Goal: Navigation & Orientation: Find specific page/section

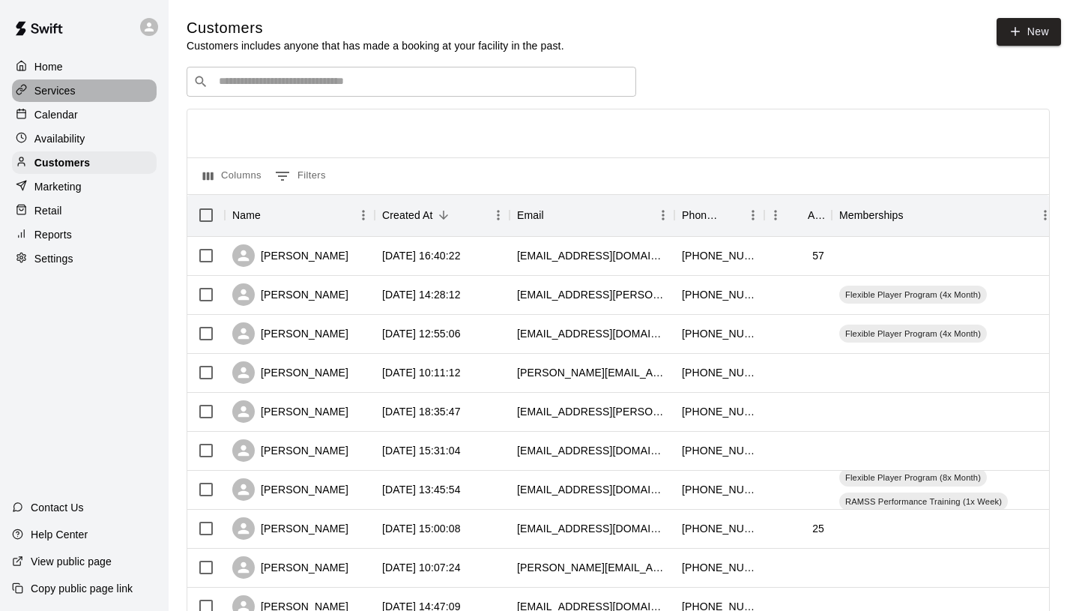
click at [64, 84] on p "Services" at bounding box center [54, 90] width 41 height 15
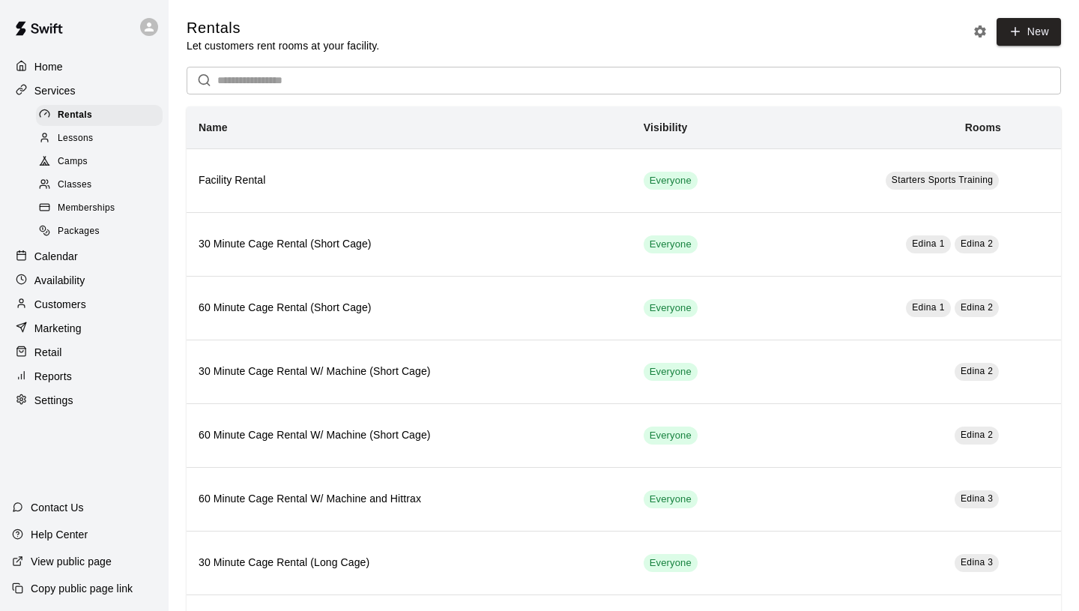
click at [109, 204] on span "Memberships" at bounding box center [86, 208] width 57 height 15
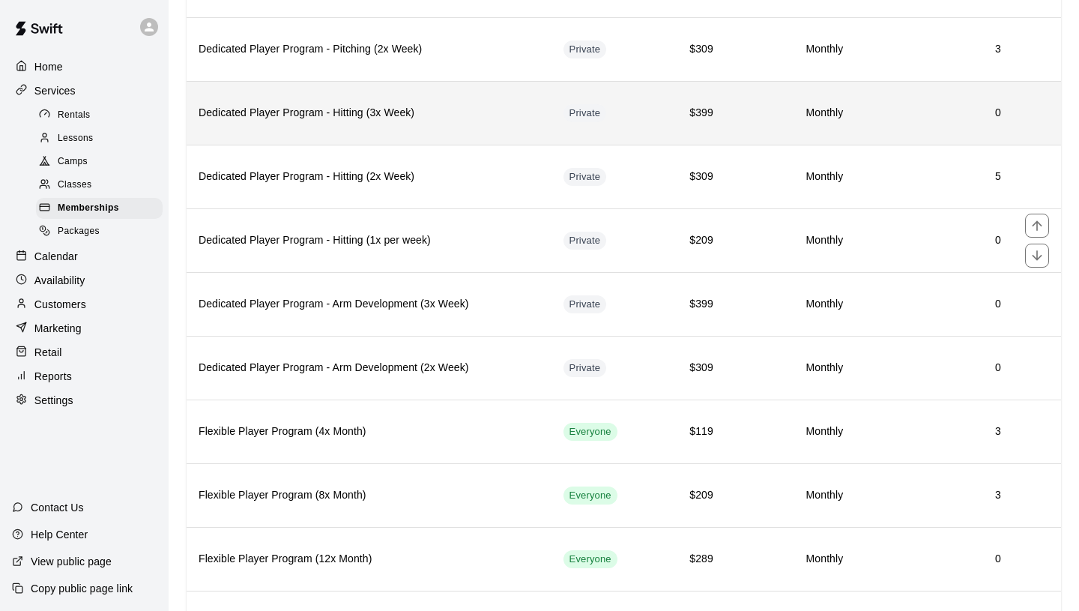
scroll to position [448, 0]
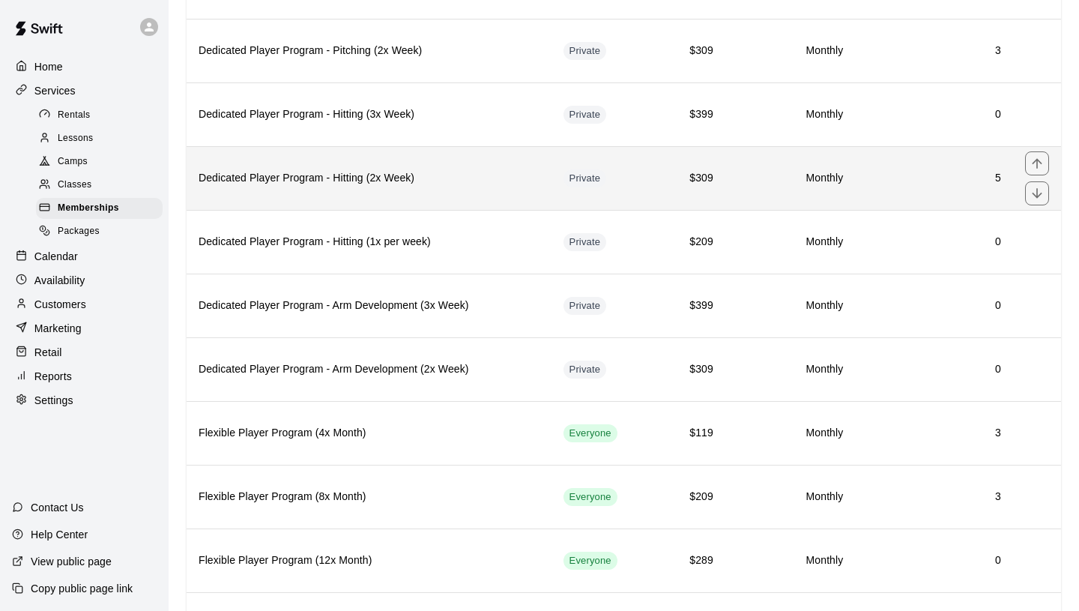
click at [351, 188] on th "Dedicated Player Program - Hitting (2x Week)" at bounding box center [369, 178] width 365 height 64
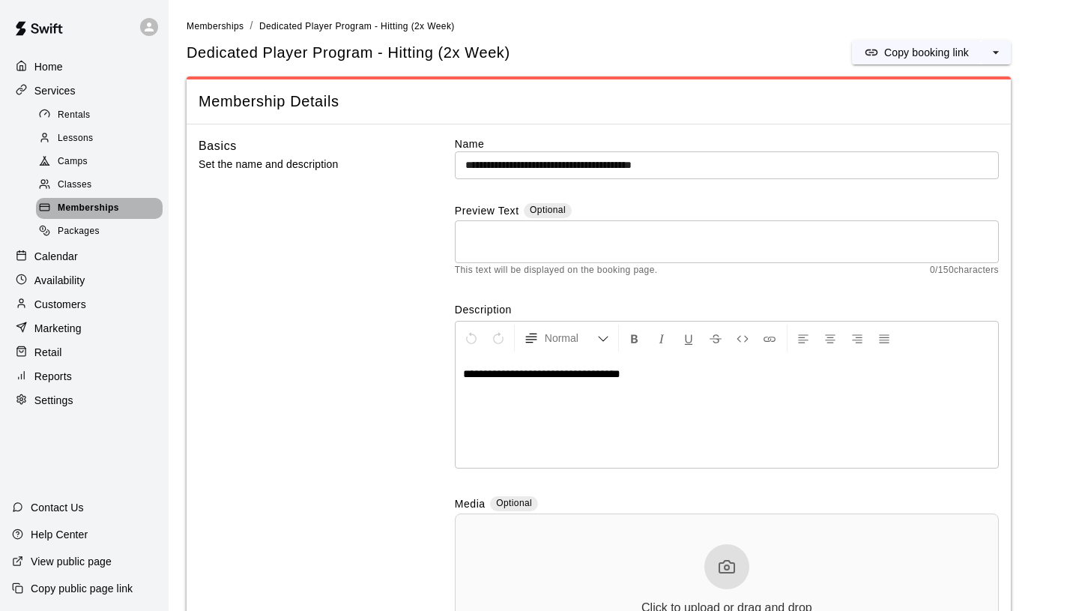
click at [130, 206] on div "Memberships" at bounding box center [99, 208] width 127 height 21
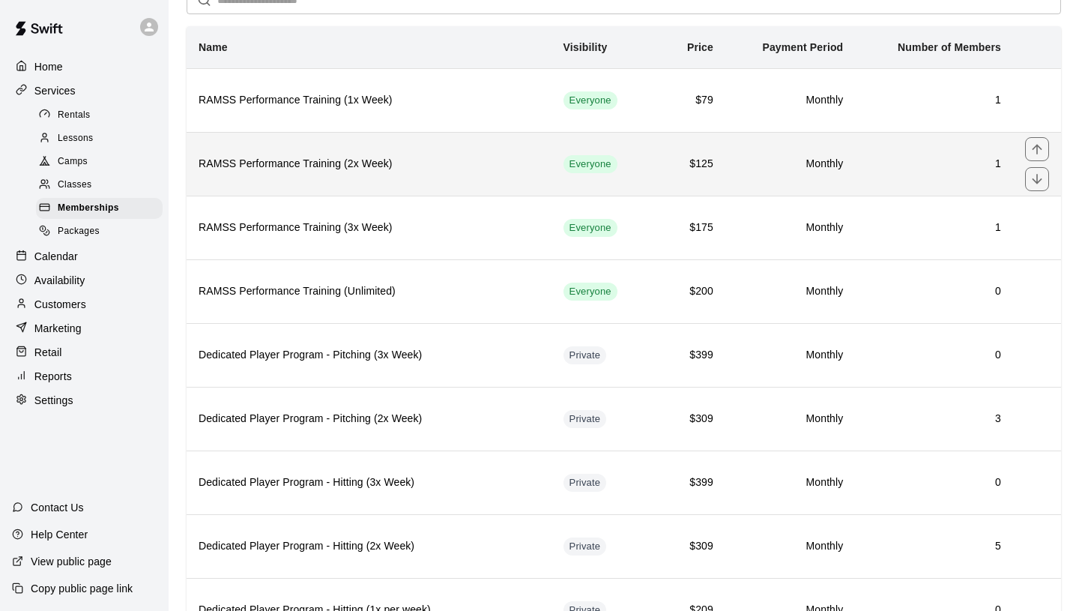
scroll to position [323, 0]
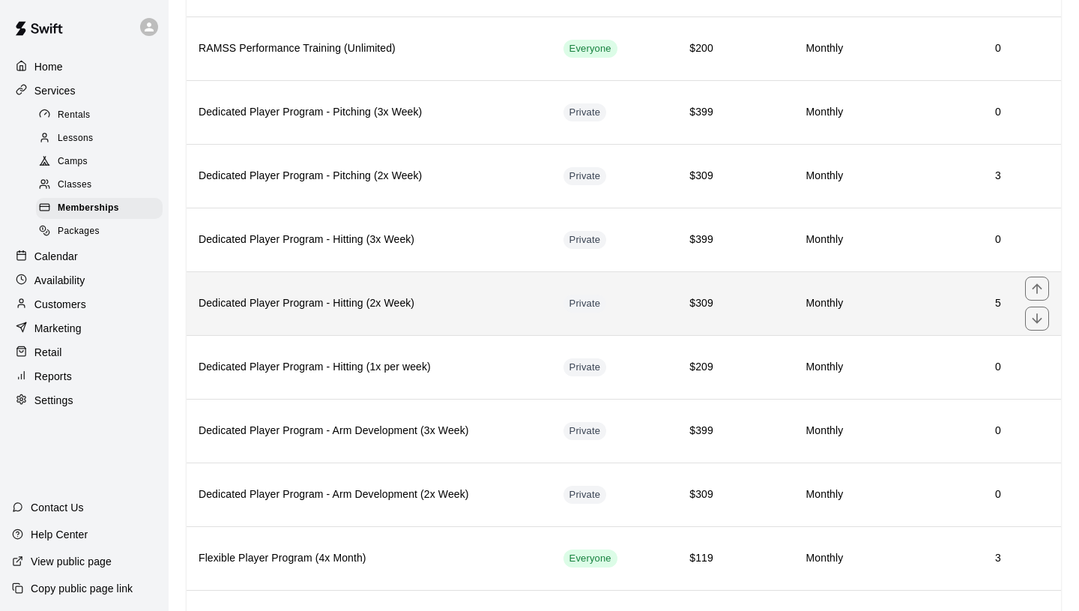
click at [421, 300] on h6 "Dedicated Player Program - Hitting (2x Week)" at bounding box center [369, 303] width 341 height 16
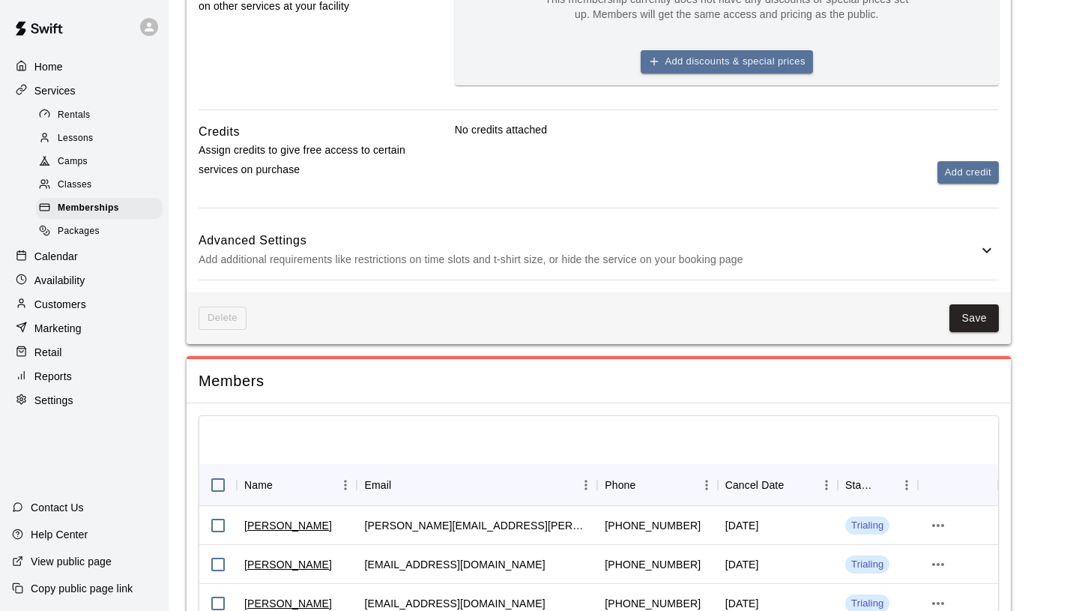
scroll to position [1009, 0]
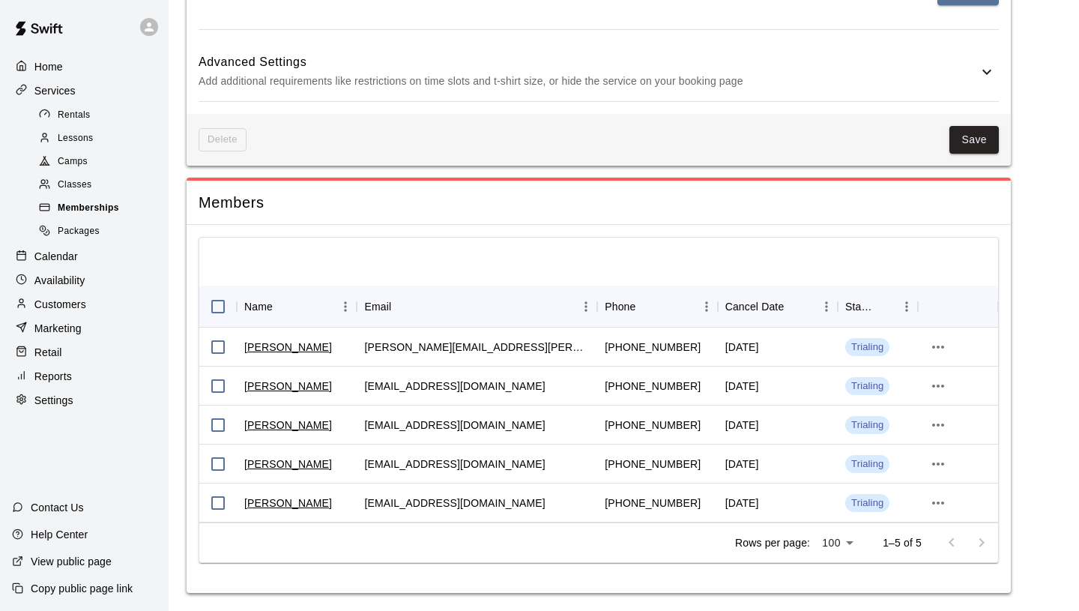
click at [121, 209] on div "Memberships" at bounding box center [99, 208] width 127 height 21
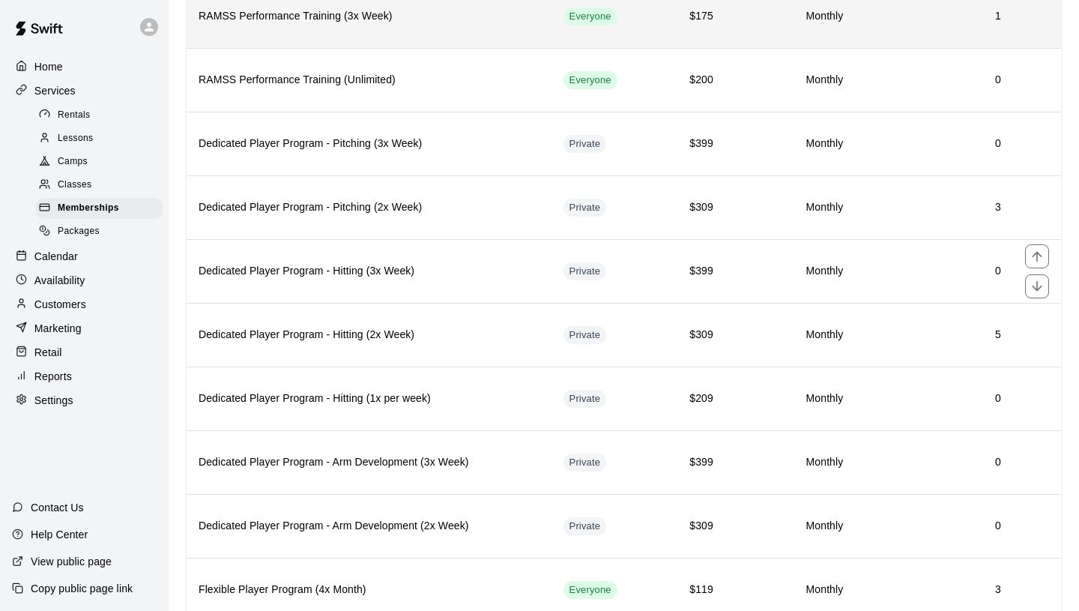
scroll to position [293, 0]
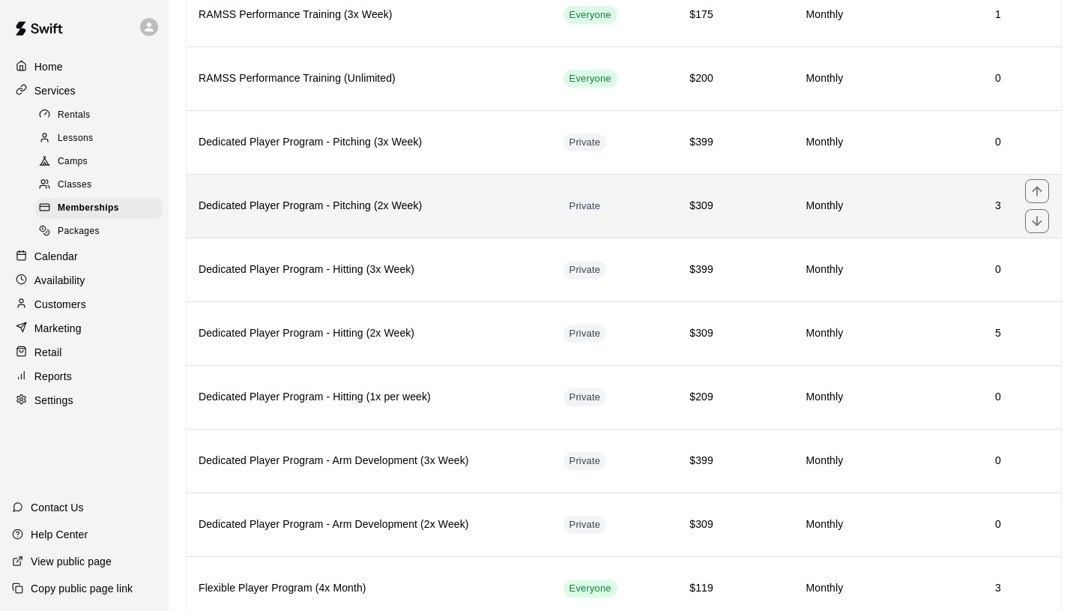
click at [417, 207] on h6 "Dedicated Player Program - Pitching (2x Week)" at bounding box center [369, 206] width 341 height 16
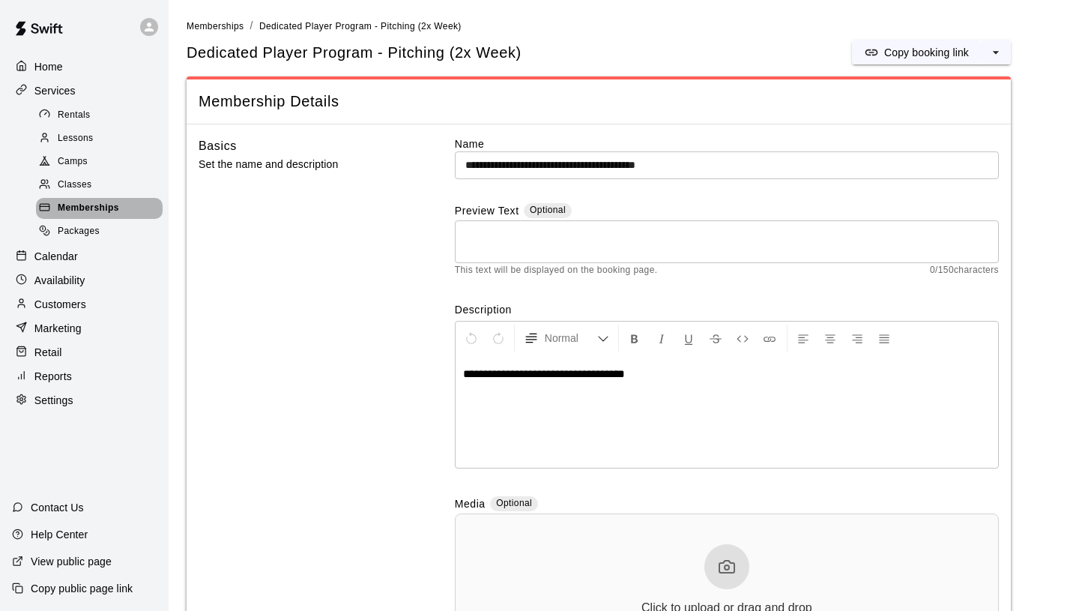
click at [130, 205] on div "Memberships" at bounding box center [99, 208] width 127 height 21
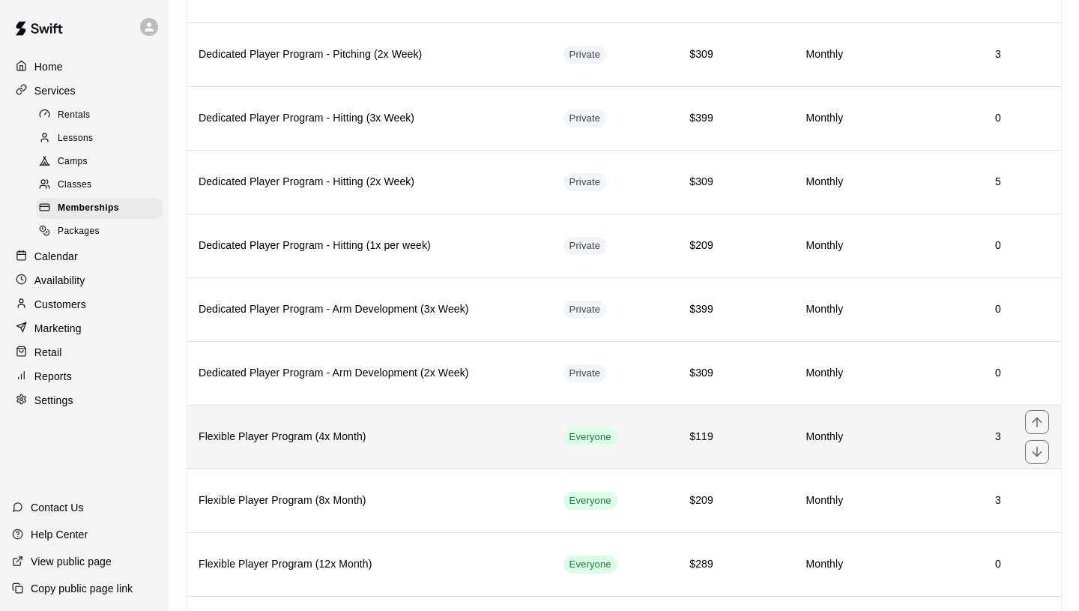
scroll to position [460, 0]
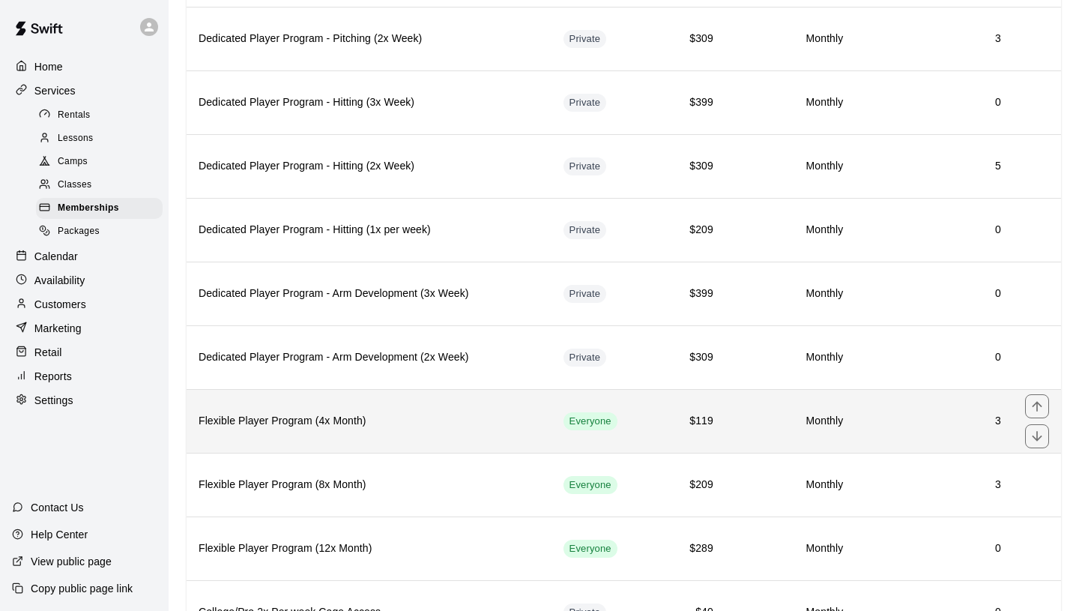
click at [474, 436] on th "Flexible Player Program (4x Month)" at bounding box center [369, 421] width 365 height 64
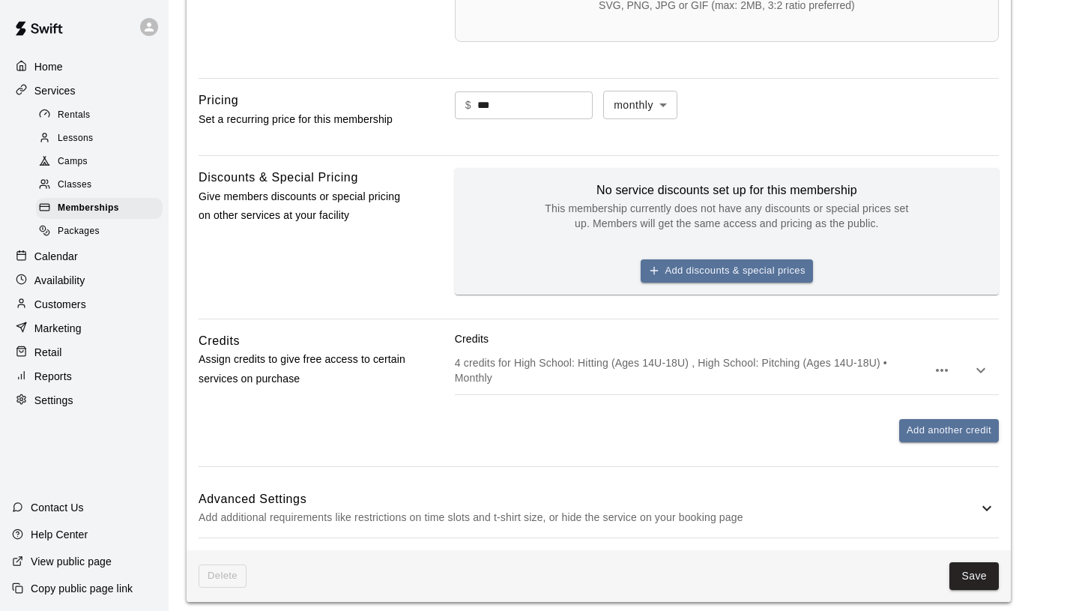
scroll to position [979, 0]
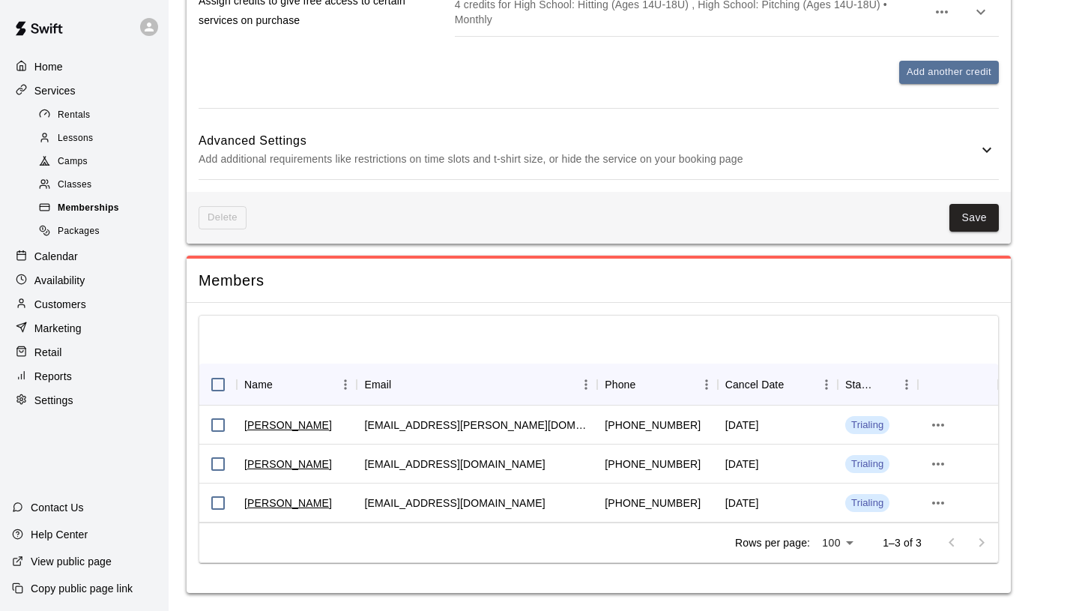
click at [91, 208] on span "Memberships" at bounding box center [88, 208] width 61 height 15
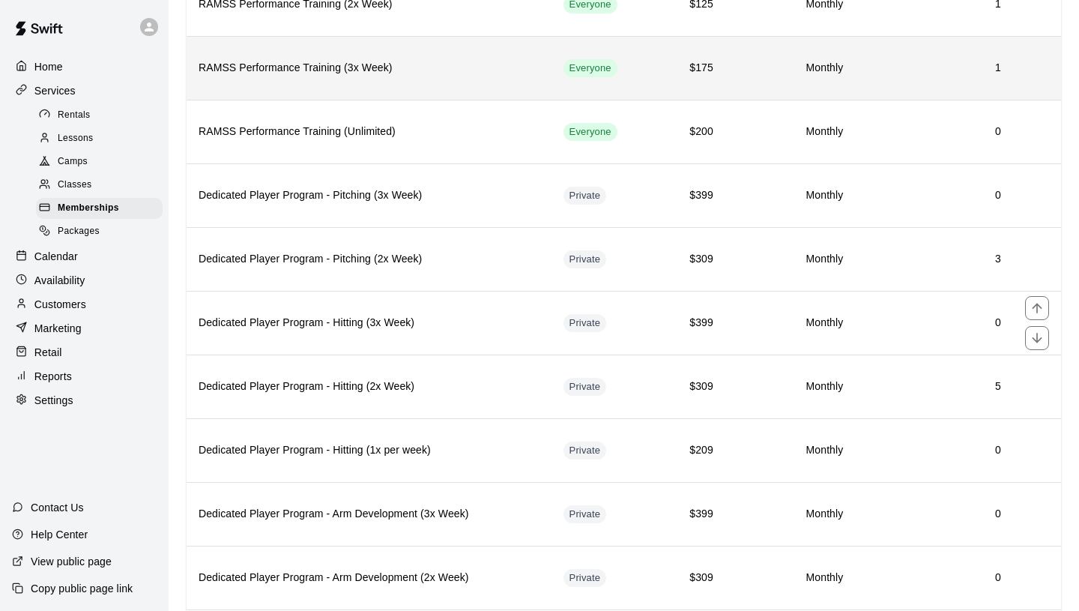
scroll to position [243, 0]
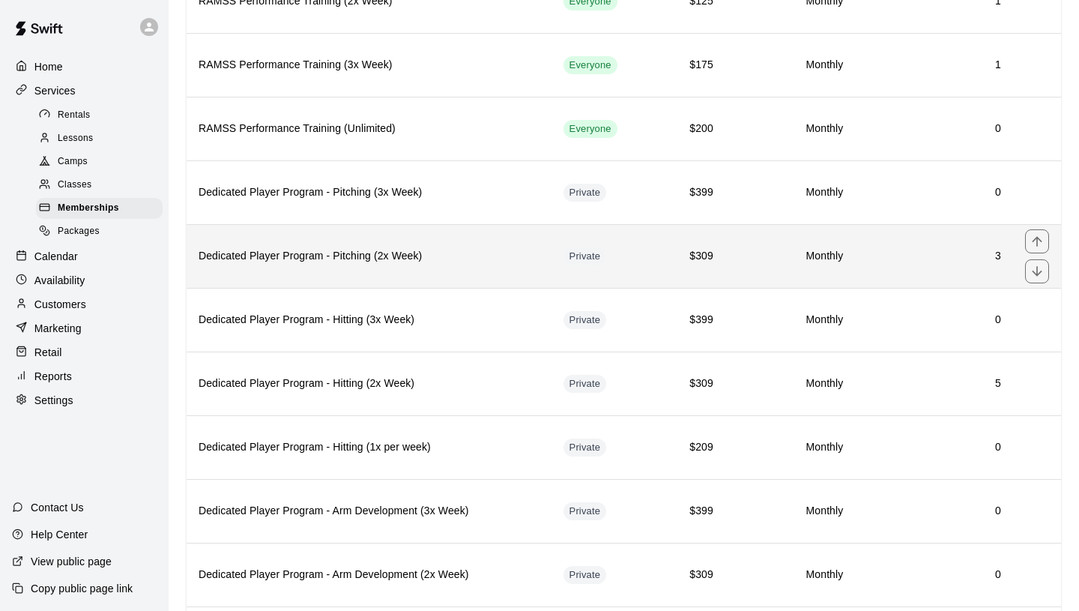
click at [355, 245] on th "Dedicated Player Program - Pitching (2x Week)" at bounding box center [369, 256] width 365 height 64
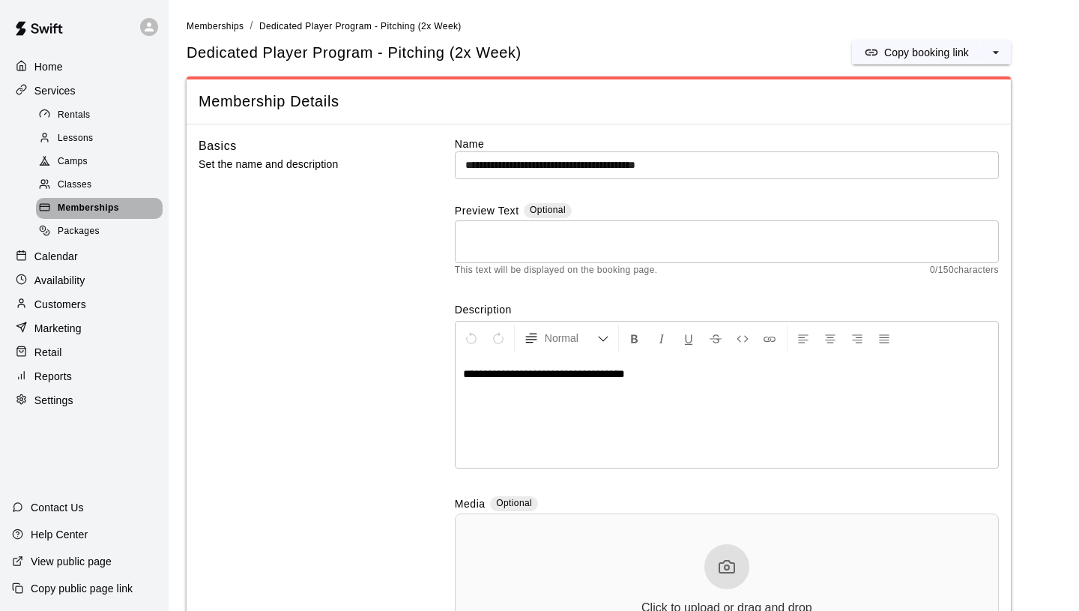
click at [128, 201] on div "Memberships" at bounding box center [99, 208] width 127 height 21
